Goal: Task Accomplishment & Management: Use online tool/utility

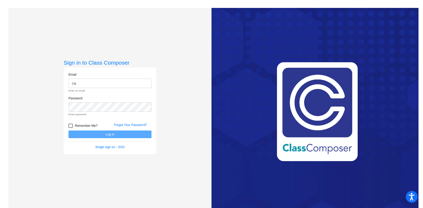
type input "c"
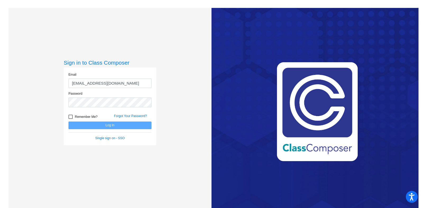
type input "[EMAIL_ADDRESS][DOMAIN_NAME]"
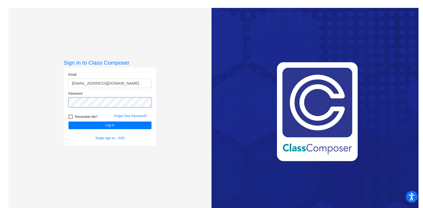
click at [68, 122] on button "Log In" at bounding box center [109, 126] width 83 height 8
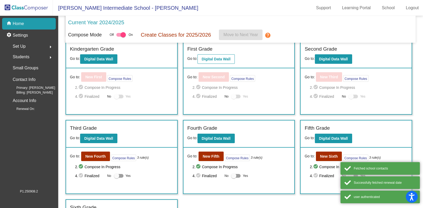
scroll to position [102, 0]
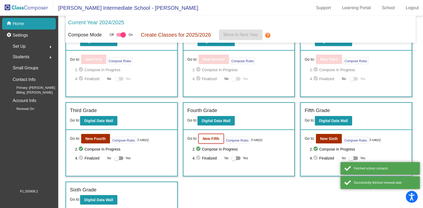
click at [212, 138] on b "New Fifth" at bounding box center [211, 139] width 17 height 4
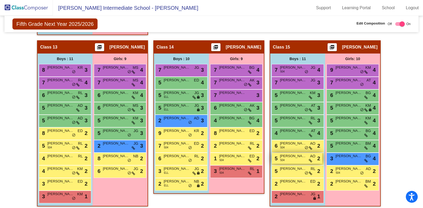
scroll to position [929, 0]
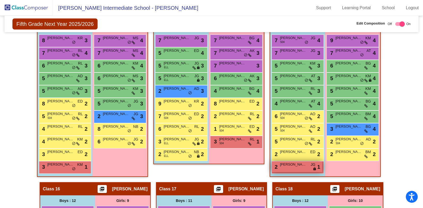
click at [286, 166] on div "2 [PERSON_NAME] Spite JG lock do_not_disturb_alt 1" at bounding box center [297, 167] width 50 height 11
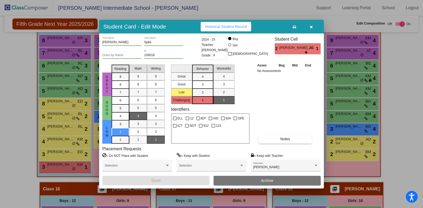
click at [313, 27] on button "button" at bounding box center [311, 27] width 17 height 10
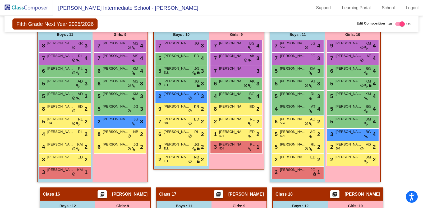
scroll to position [924, 0]
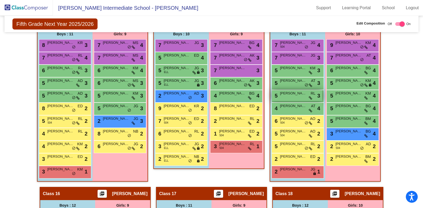
click at [286, 92] on span "[PERSON_NAME]" at bounding box center [293, 93] width 26 height 5
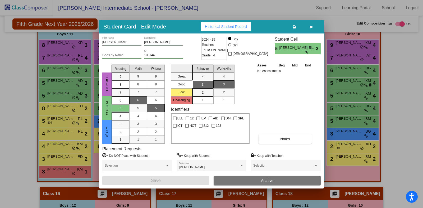
click at [308, 29] on button "button" at bounding box center [311, 27] width 17 height 10
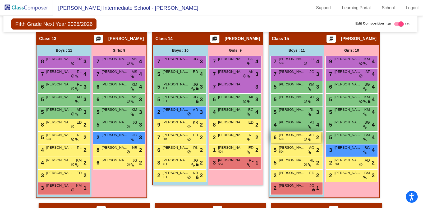
scroll to position [907, 1]
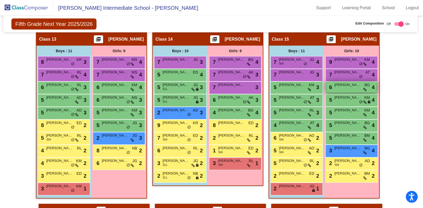
click at [339, 85] on div "6 [PERSON_NAME] En BG lock do_not_disturb_alt 4" at bounding box center [351, 87] width 50 height 11
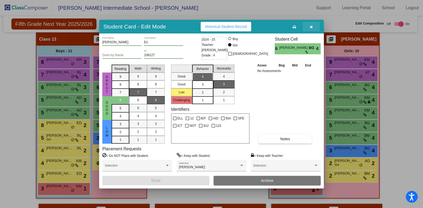
click at [308, 25] on button "button" at bounding box center [311, 27] width 17 height 10
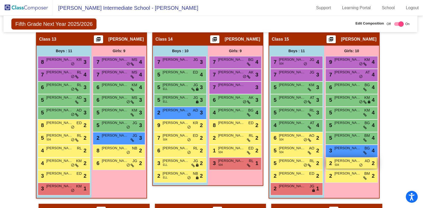
click at [335, 163] on span "504" at bounding box center [337, 165] width 4 height 4
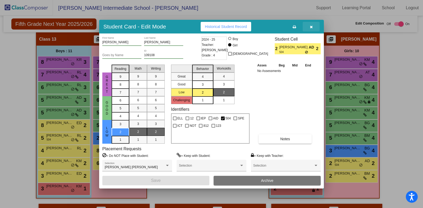
click at [311, 28] on icon "button" at bounding box center [311, 27] width 3 height 4
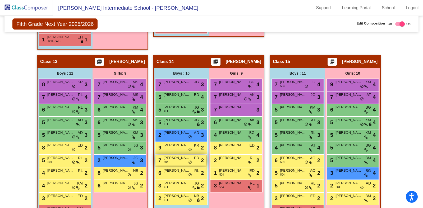
scroll to position [904, 0]
